Goal: Transaction & Acquisition: Purchase product/service

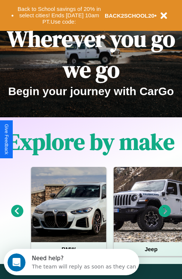
scroll to position [116, 0]
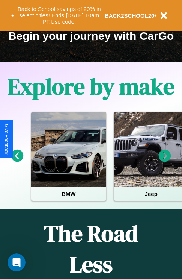
click at [165, 161] on icon at bounding box center [165, 155] width 12 height 12
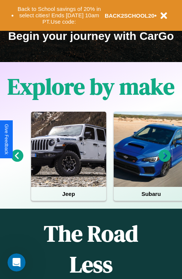
click at [165, 161] on icon at bounding box center [165, 155] width 12 height 12
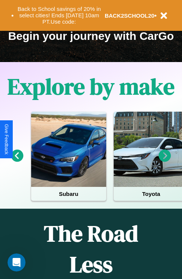
click at [17, 161] on icon at bounding box center [17, 155] width 12 height 12
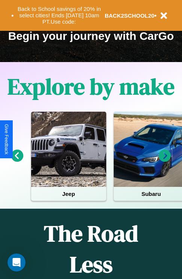
click at [17, 161] on icon at bounding box center [17, 155] width 12 height 12
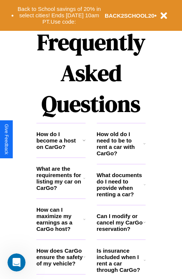
scroll to position [910, 0]
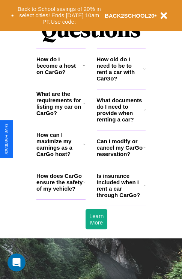
click at [61, 115] on h3 "What are the requirements for listing my car on CarGo?" at bounding box center [59, 104] width 47 height 26
click at [61, 192] on h3 "How does CarGo ensure the safety of my vehicle?" at bounding box center [59, 181] width 47 height 19
click at [145, 72] on icon at bounding box center [144, 69] width 2 height 6
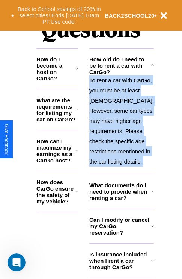
scroll to position [964, 0]
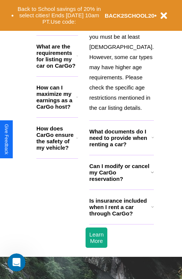
click at [151, 210] on icon at bounding box center [152, 207] width 3 height 6
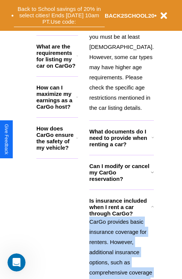
click at [59, 15] on button "Back to School savings of 20% in select cities! Ends [DATE] 10am PT. Use code:" at bounding box center [59, 15] width 91 height 23
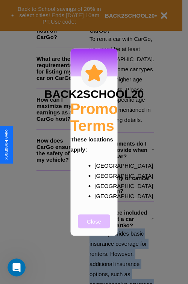
click at [94, 226] on button "Close" at bounding box center [94, 221] width 32 height 14
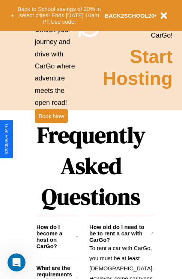
scroll to position [731, 0]
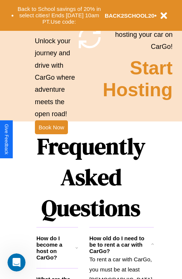
click at [51, 139] on h1 "Frequently Asked Questions" at bounding box center [90, 177] width 109 height 100
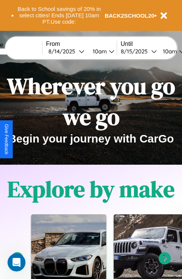
scroll to position [0, 0]
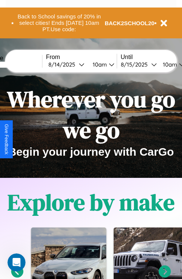
click at [25, 64] on input "text" at bounding box center [14, 65] width 56 height 6
type input "******"
click at [75, 64] on div "[DATE]" at bounding box center [63, 64] width 30 height 7
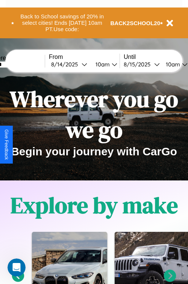
select select "*"
select select "****"
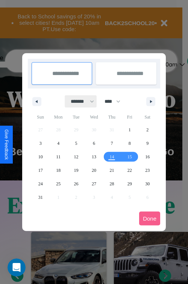
click at [79, 101] on select "******* ******** ***** ***** *** **** **** ****** ********* ******* ******** **…" at bounding box center [81, 101] width 32 height 12
select select "*"
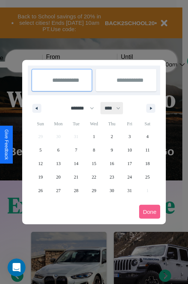
click at [116, 108] on select "**** **** **** **** **** **** **** **** **** **** **** **** **** **** **** ****…" at bounding box center [112, 108] width 23 height 12
select select "****"
click at [58, 190] on span "26" at bounding box center [58, 191] width 5 height 14
type input "**********"
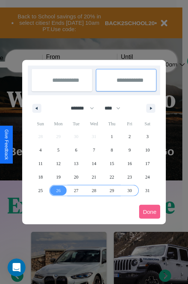
click at [129, 190] on span "30" at bounding box center [129, 191] width 5 height 14
type input "**********"
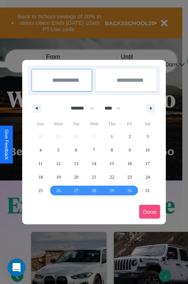
click at [149, 212] on button "Done" at bounding box center [149, 212] width 21 height 14
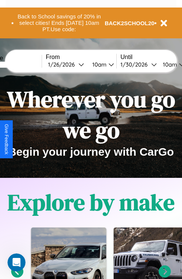
scroll to position [0, 28]
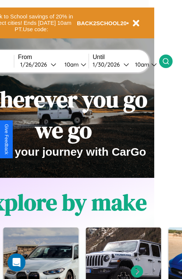
click at [170, 61] on icon at bounding box center [166, 61] width 8 height 8
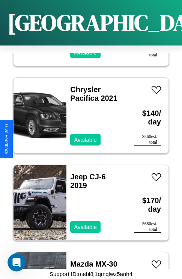
scroll to position [13011, 0]
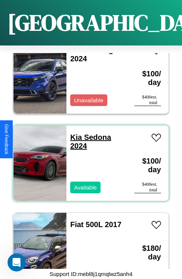
click at [74, 133] on link "Kia Sedona 2024" at bounding box center [90, 141] width 41 height 17
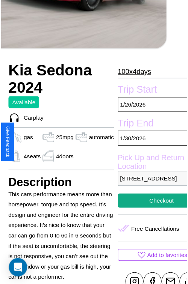
scroll to position [187, 32]
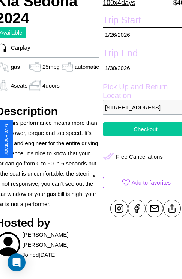
click at [139, 136] on button "Checkout" at bounding box center [146, 129] width 86 height 14
